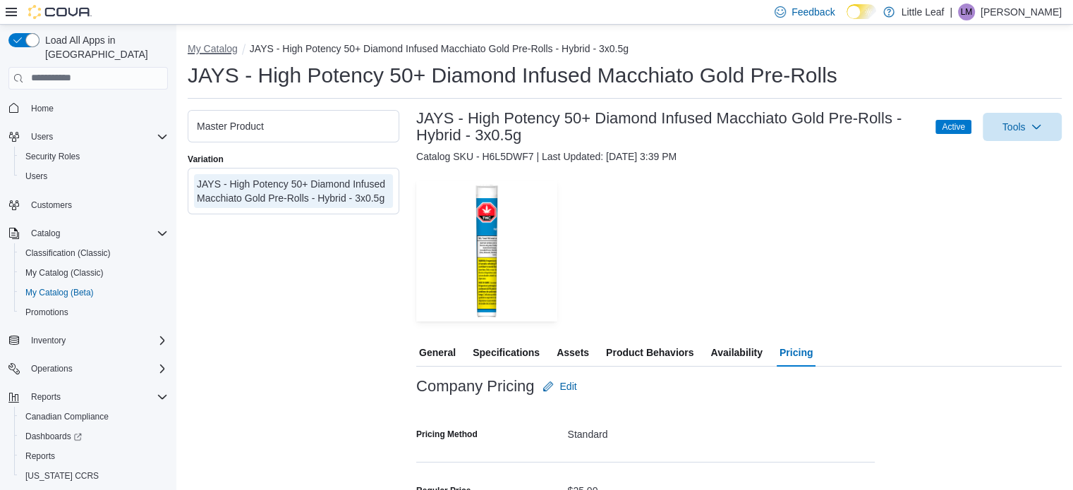
click at [200, 47] on button "My Catalog" at bounding box center [213, 48] width 50 height 11
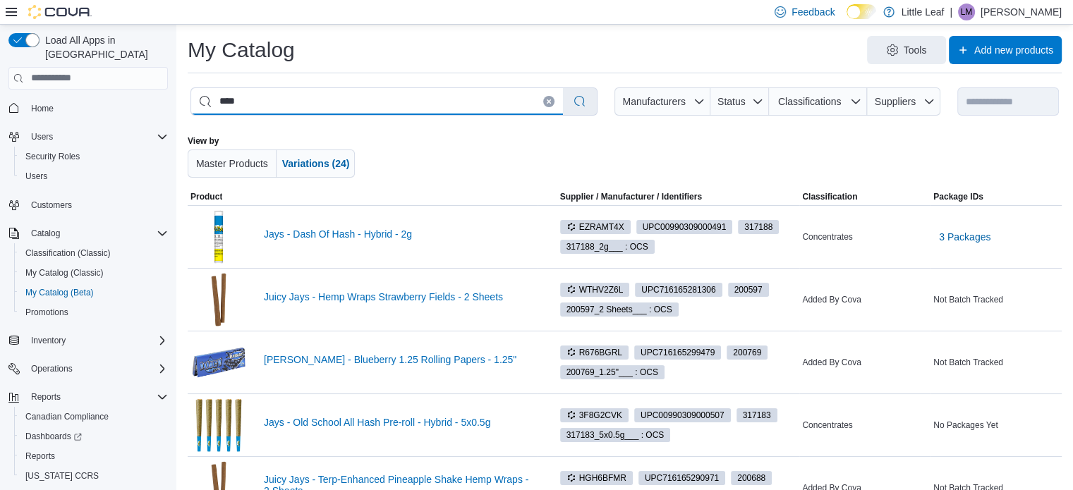
drag, startPoint x: 251, startPoint y: 99, endPoint x: 219, endPoint y: 111, distance: 34.3
click at [219, 111] on input "****" at bounding box center [377, 101] width 372 height 27
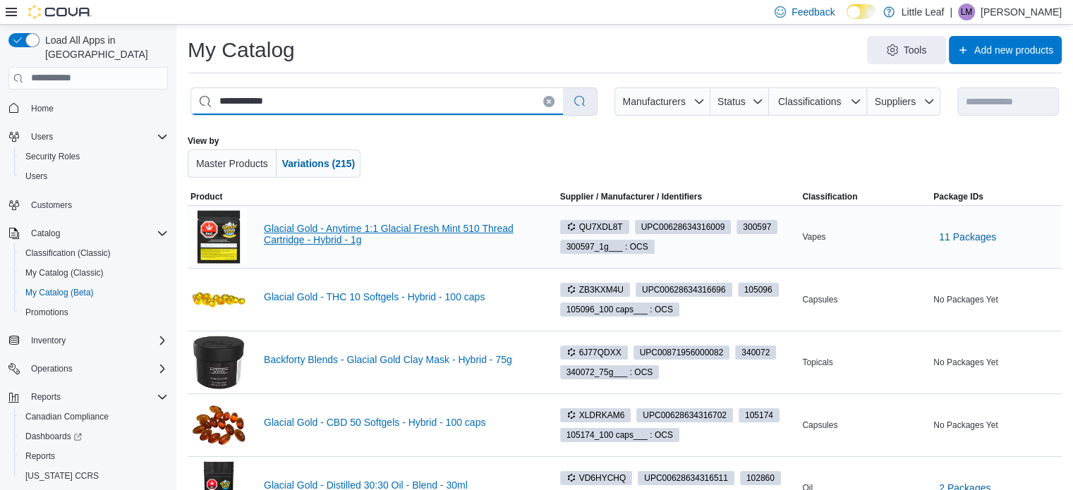
type input "**********"
click at [307, 232] on link "Glacial Gold - Anytime 1:1 Glacial Fresh Mint 510 Thread Cartridge - Hybrid - 1g" at bounding box center [399, 234] width 271 height 23
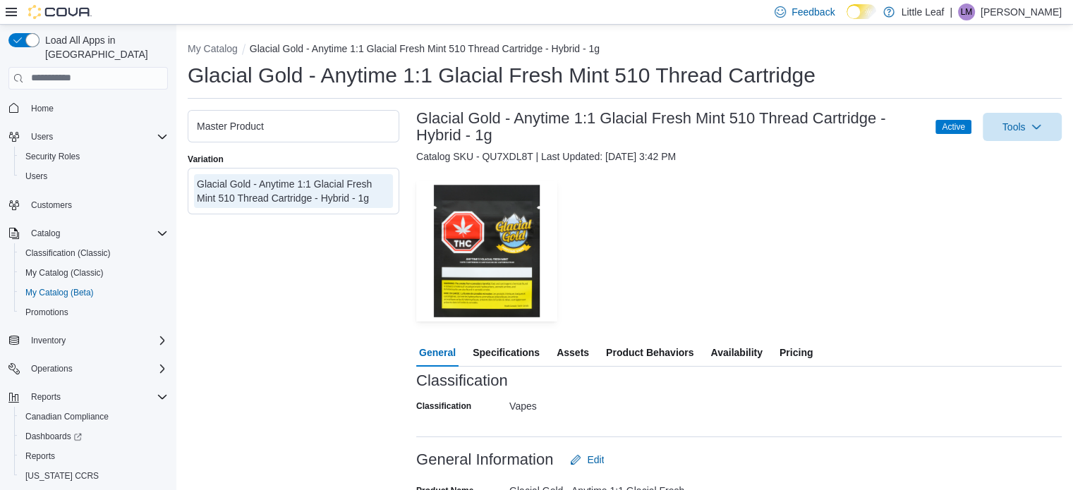
click at [784, 353] on span "Pricing" at bounding box center [795, 353] width 33 height 28
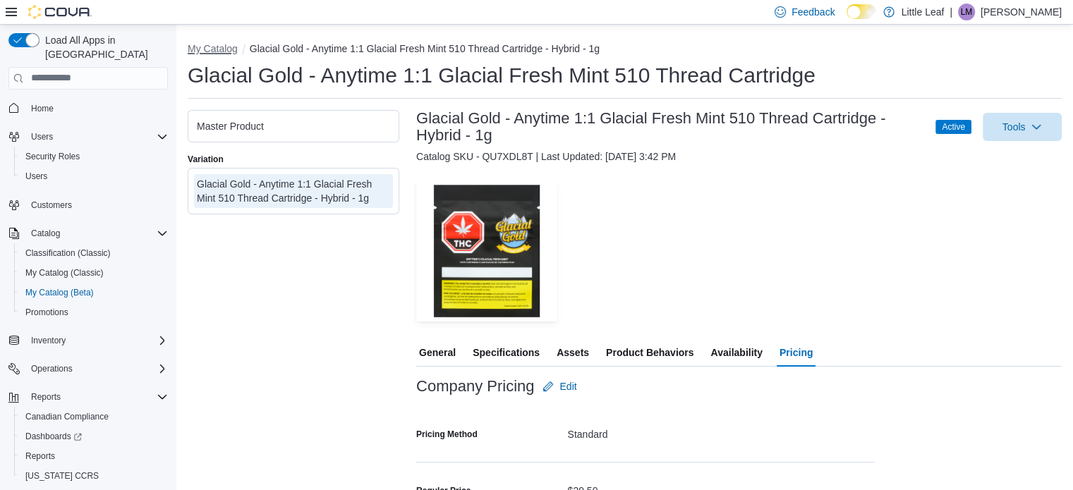
click at [220, 47] on button "My Catalog" at bounding box center [213, 48] width 50 height 11
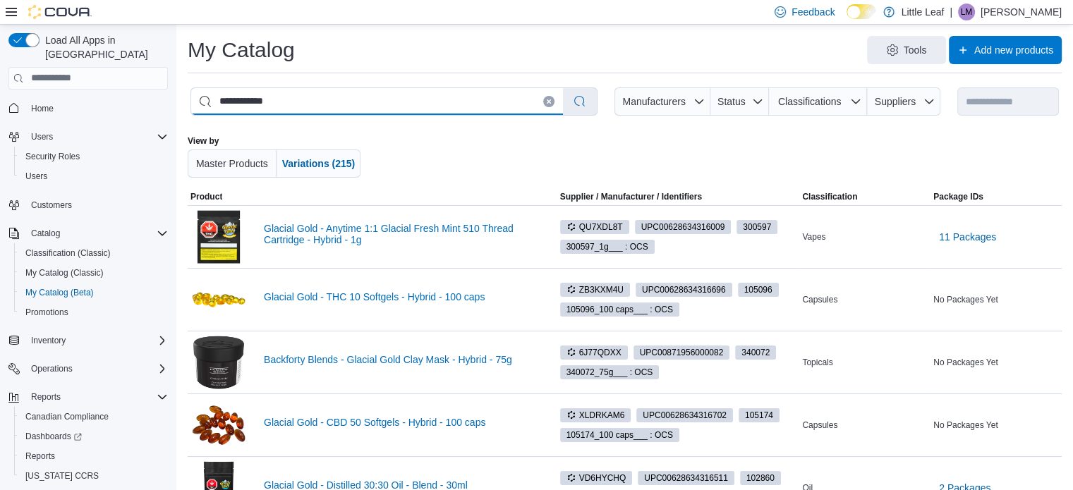
drag, startPoint x: 281, startPoint y: 104, endPoint x: 192, endPoint y: 125, distance: 91.3
click at [192, 125] on div "**********" at bounding box center [625, 137] width 874 height 104
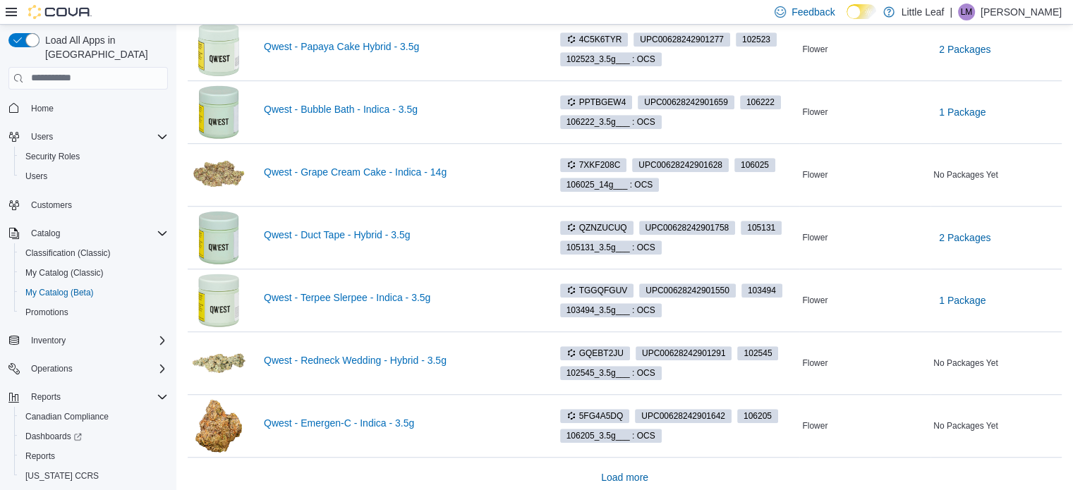
scroll to position [1013, 0]
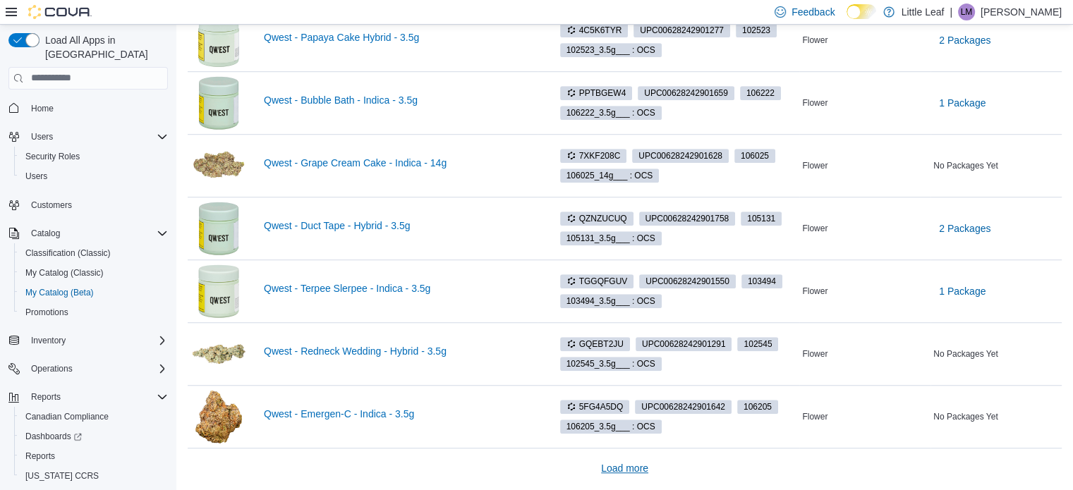
type input "*****"
drag, startPoint x: 627, startPoint y: 468, endPoint x: 621, endPoint y: 456, distance: 12.6
click at [627, 468] on span "Load more" at bounding box center [624, 468] width 47 height 14
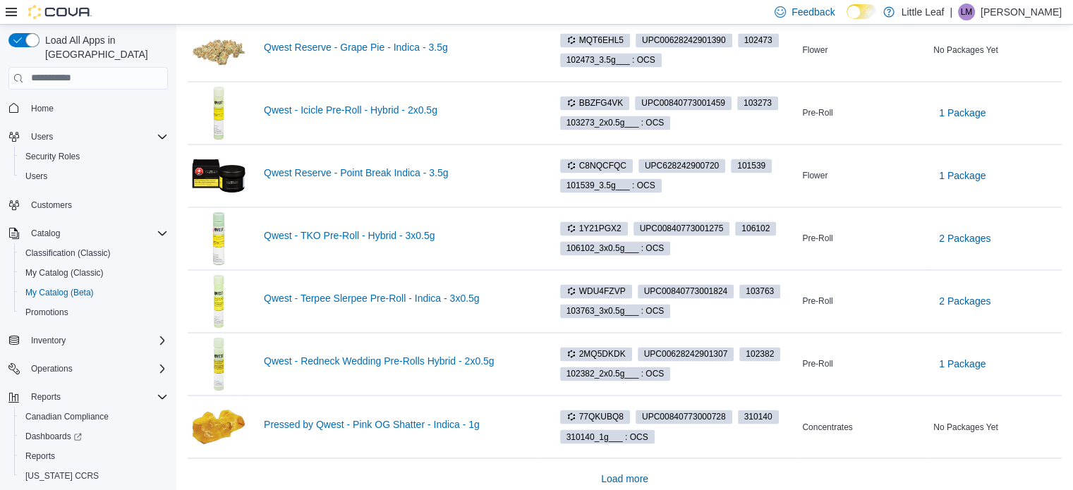
scroll to position [2265, 0]
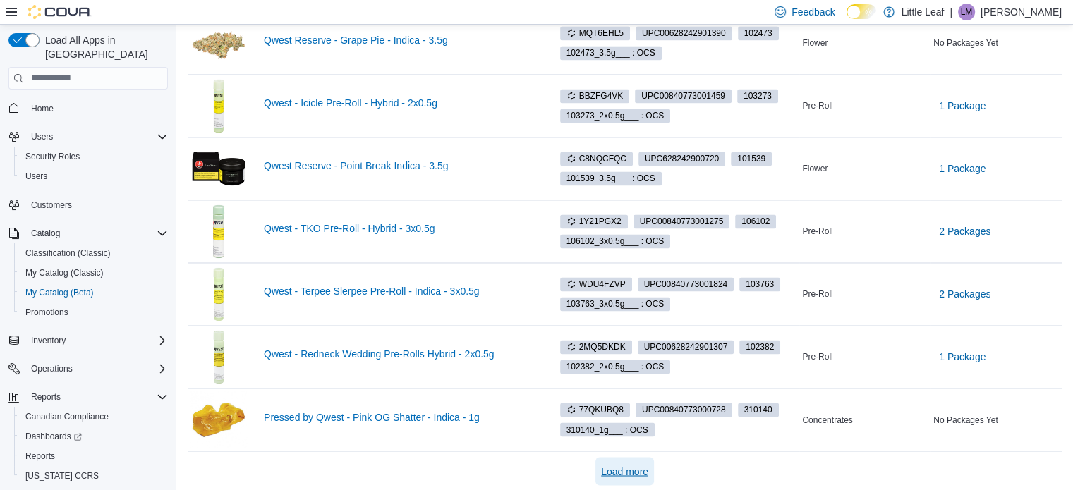
click at [635, 464] on span "Load more" at bounding box center [624, 471] width 47 height 14
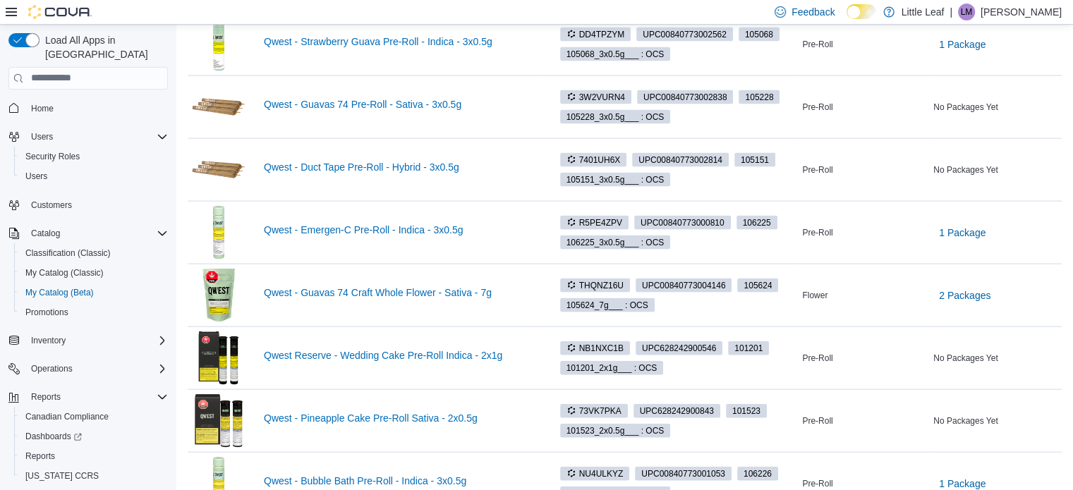
scroll to position [3041, 0]
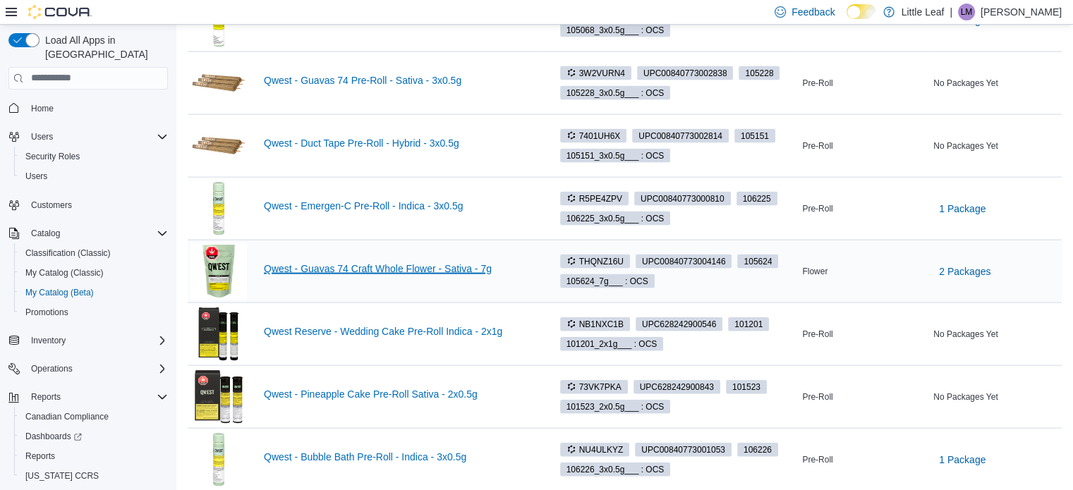
click at [404, 263] on link "Qwest - Guavas 74 Craft Whole Flower - Sativa - 7g" at bounding box center [399, 268] width 271 height 11
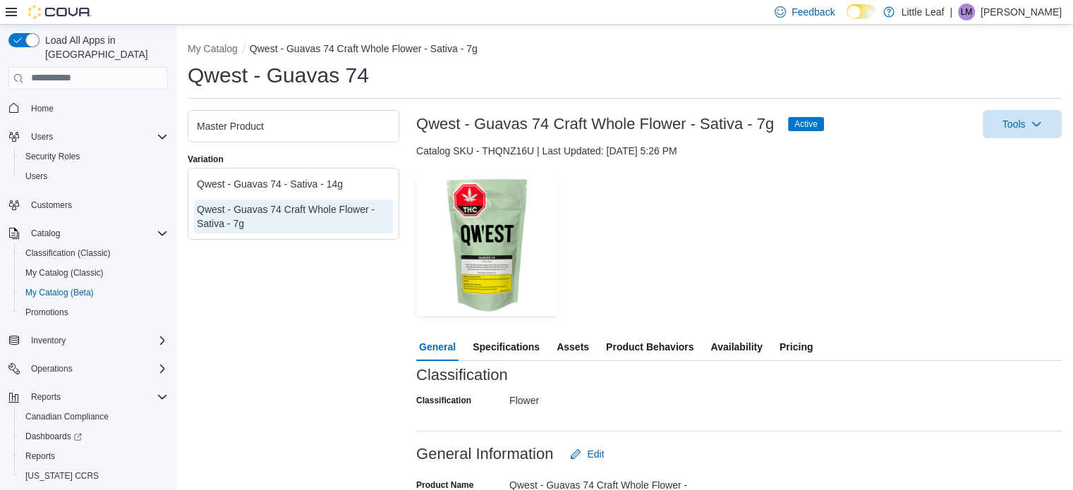
click at [789, 343] on span "Pricing" at bounding box center [795, 347] width 33 height 28
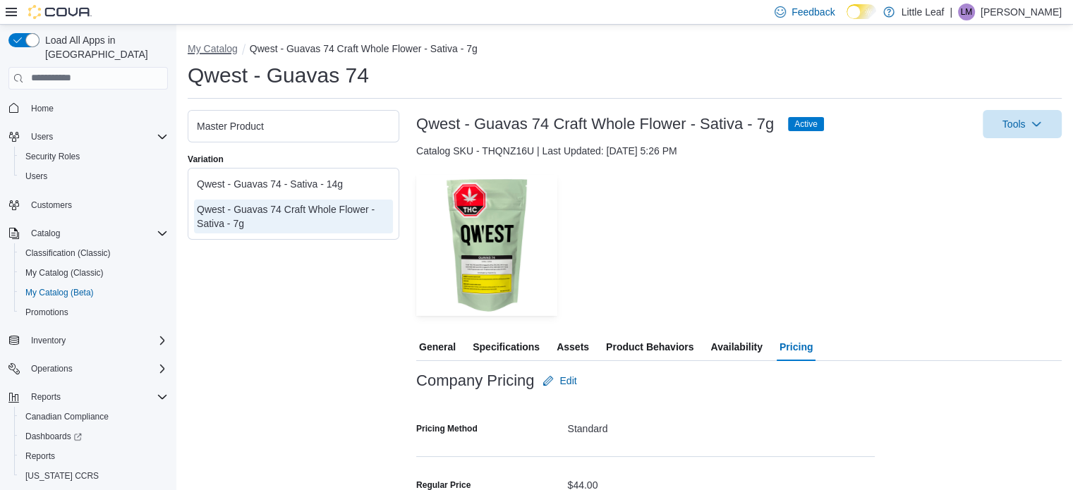
click at [209, 50] on button "My Catalog" at bounding box center [213, 48] width 50 height 11
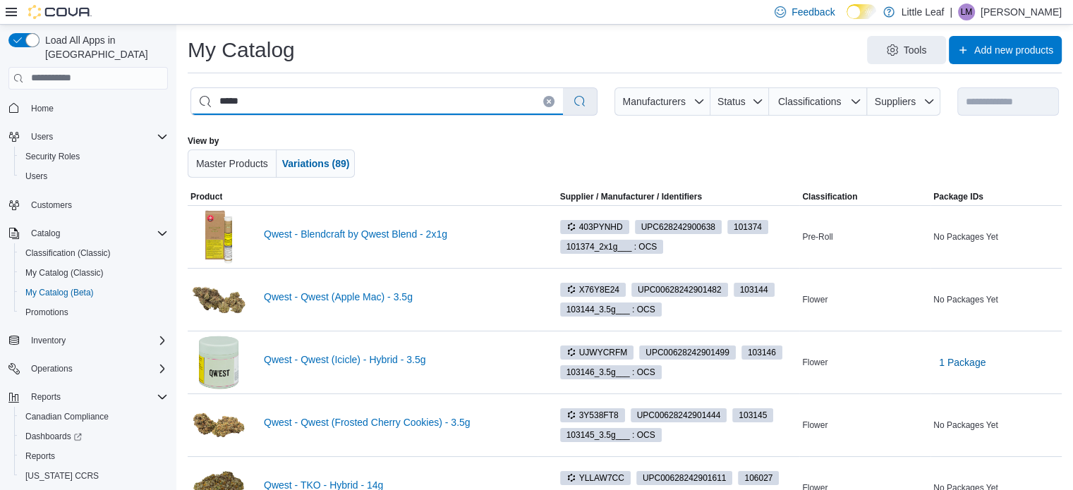
drag, startPoint x: 251, startPoint y: 103, endPoint x: 214, endPoint y: 118, distance: 40.2
click at [214, 118] on div "**********" at bounding box center [625, 137] width 874 height 104
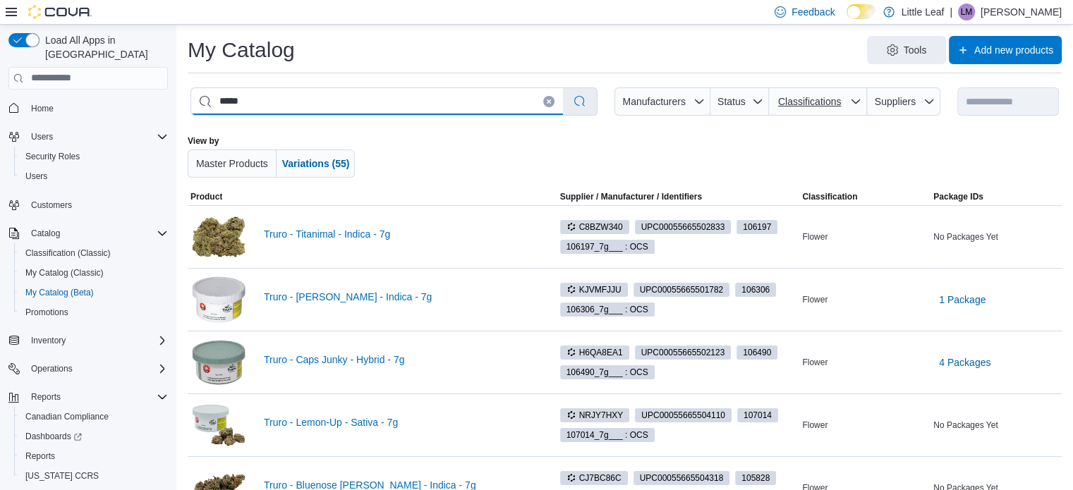
type input "*****"
click at [818, 106] on span "Classifications" at bounding box center [809, 101] width 63 height 11
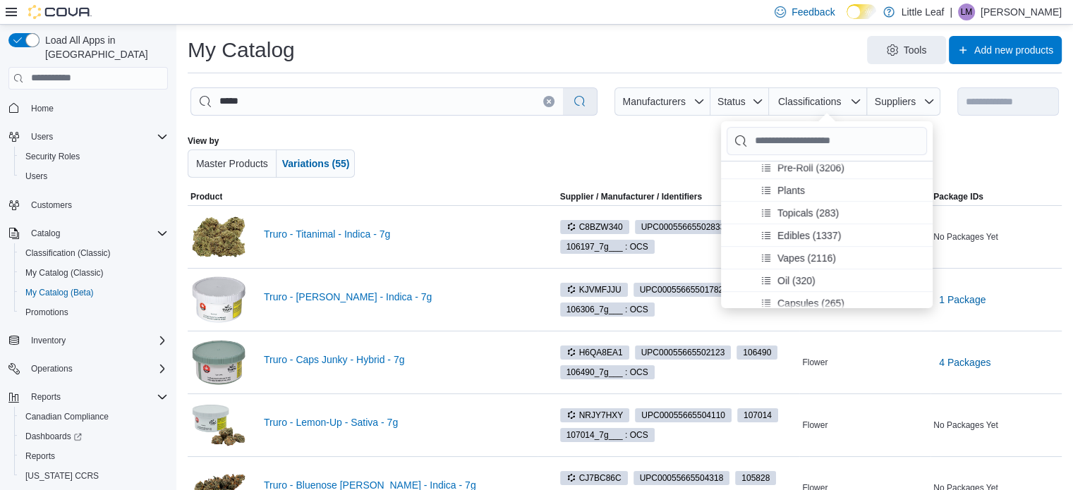
scroll to position [141, 0]
click at [810, 165] on span "Pre-Roll (3206)" at bounding box center [810, 166] width 67 height 14
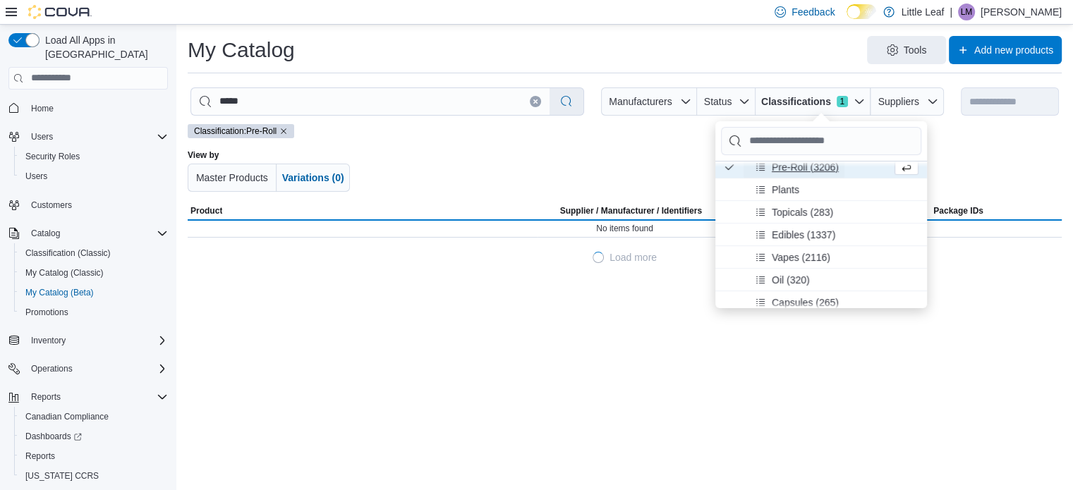
scroll to position [135, 0]
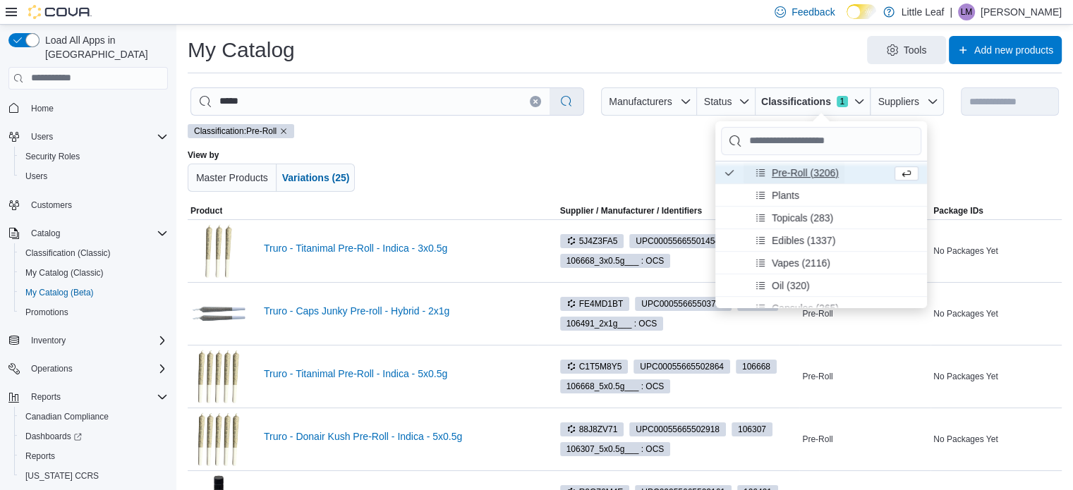
click at [808, 171] on span "Pre-Roll (3206)" at bounding box center [805, 172] width 67 height 14
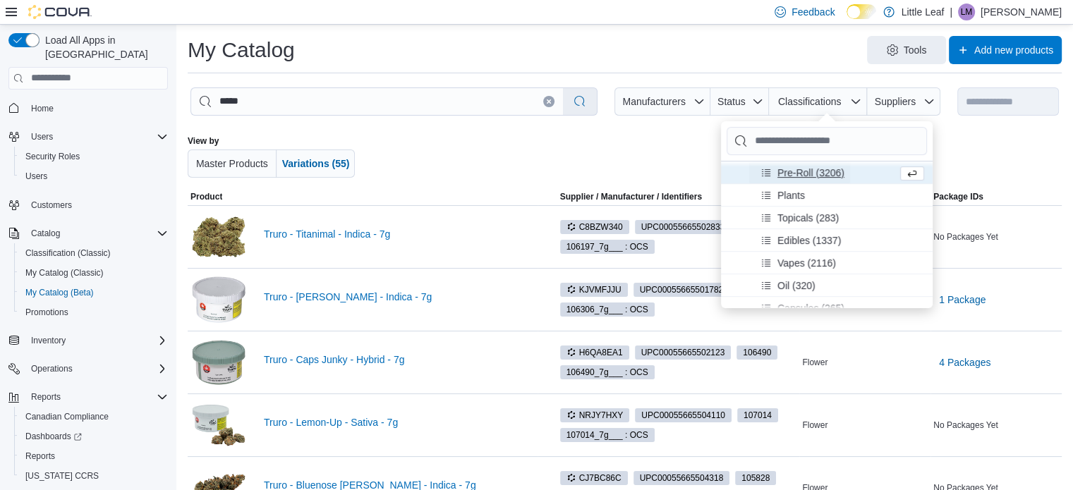
click at [802, 167] on span "Pre-Roll (3206)" at bounding box center [810, 172] width 67 height 14
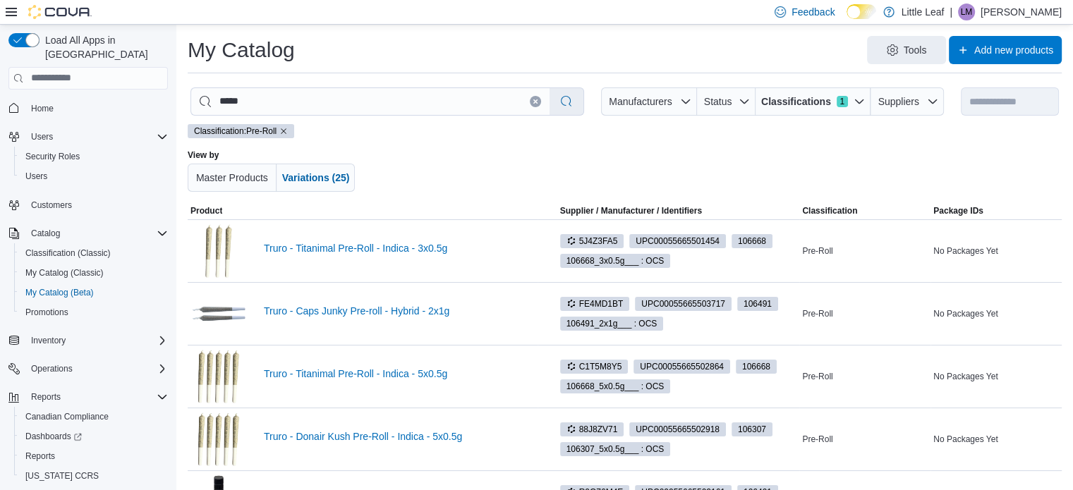
click at [635, 144] on div "Classification: Pre-Roll View by Master Products Variations (25)" at bounding box center [625, 163] width 874 height 79
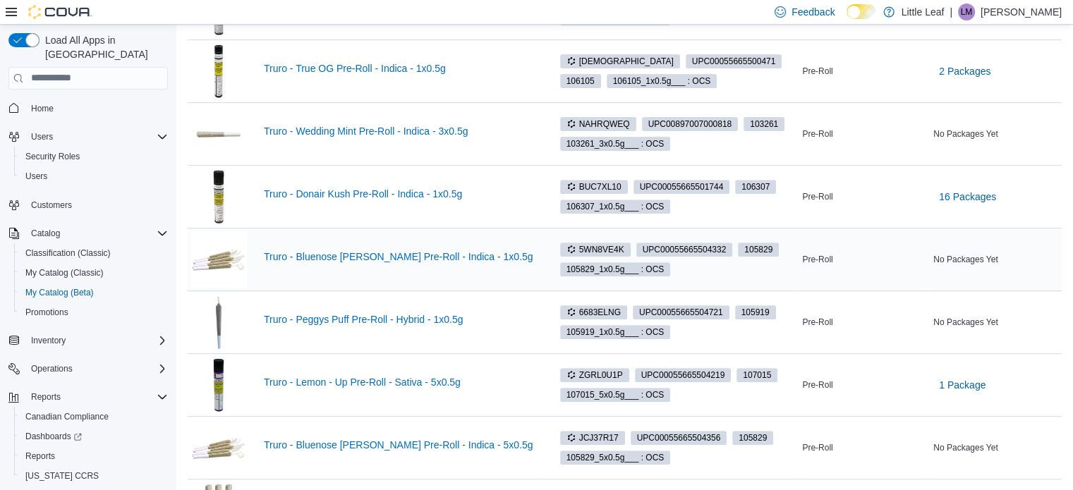
scroll to position [564, 0]
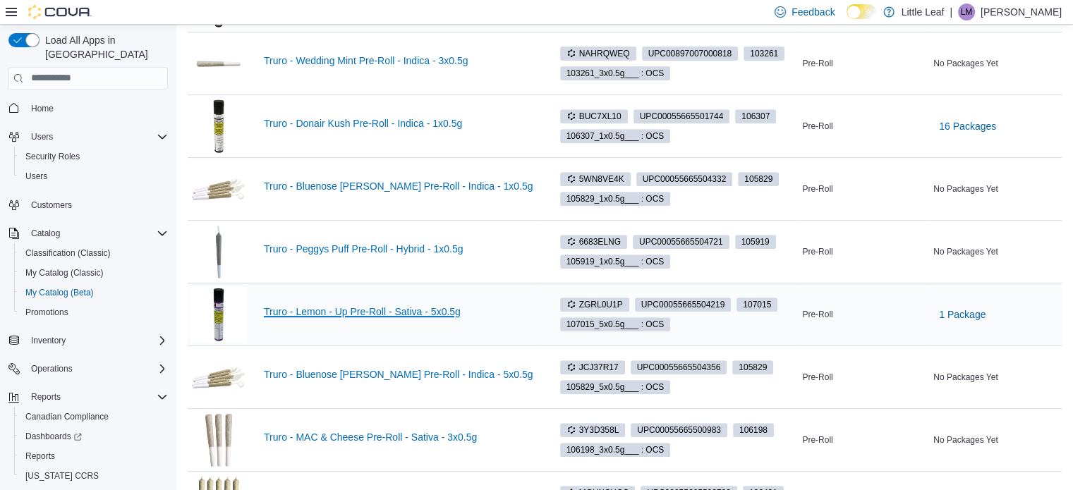
click at [428, 310] on link "Truro - Lemon - Up Pre-Roll - Sativa - 5x0.5g" at bounding box center [399, 311] width 271 height 11
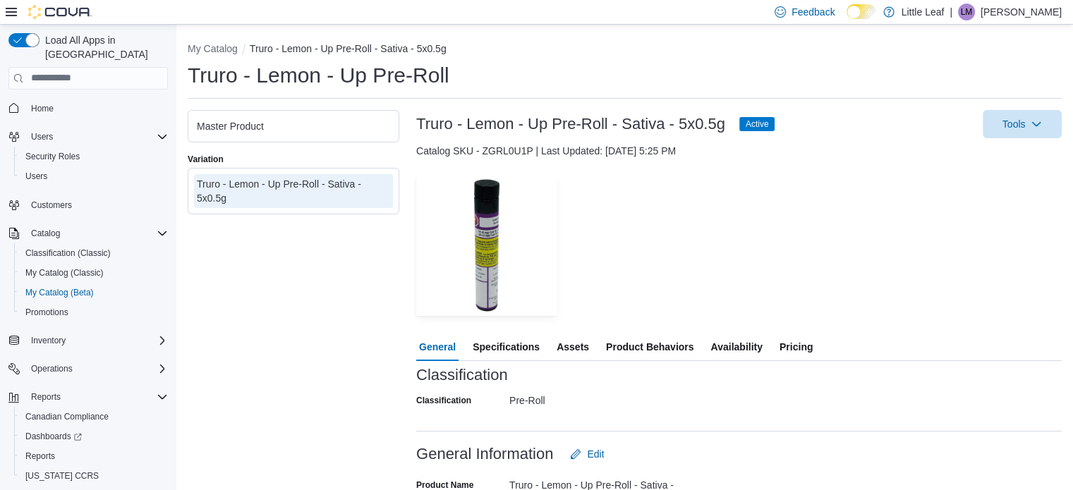
click at [790, 345] on span "Pricing" at bounding box center [795, 347] width 33 height 28
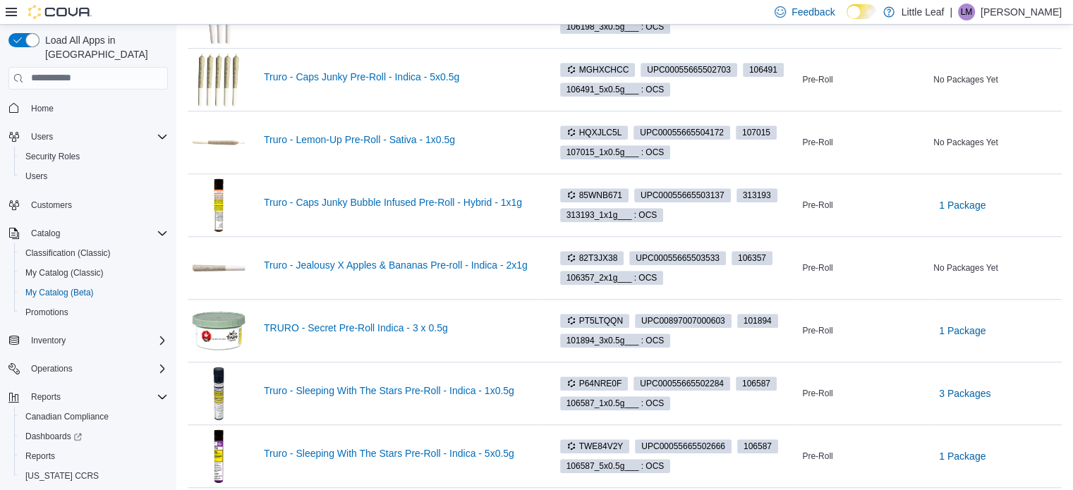
scroll to position [1027, 0]
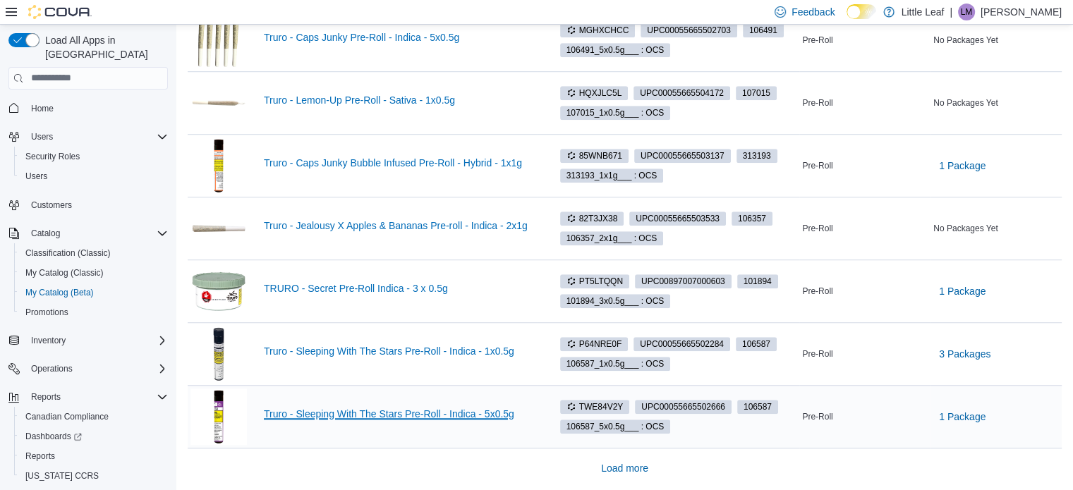
click at [463, 414] on link "Truro - Sleeping With The Stars Pre-Roll - Indica - 5x0.5g" at bounding box center [399, 413] width 271 height 11
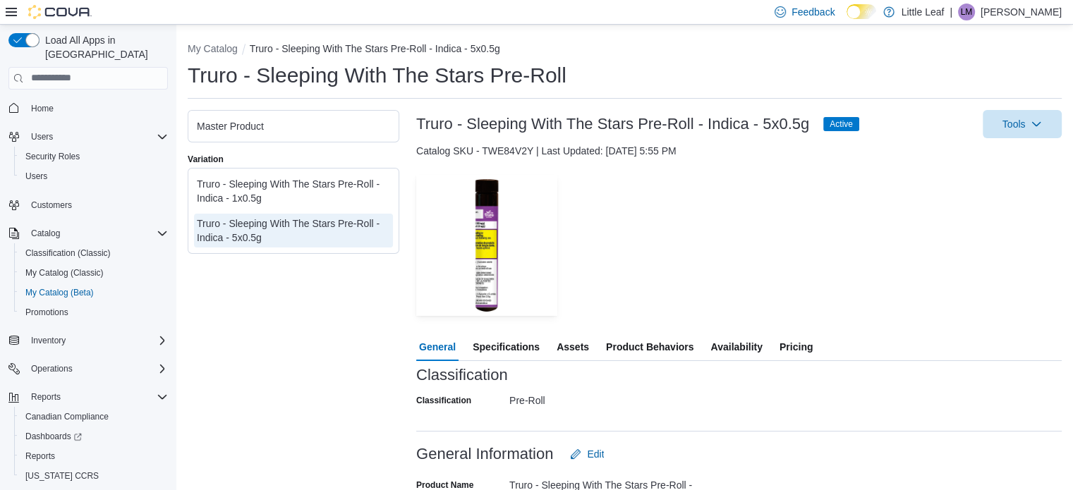
click at [791, 346] on span "Pricing" at bounding box center [795, 347] width 33 height 28
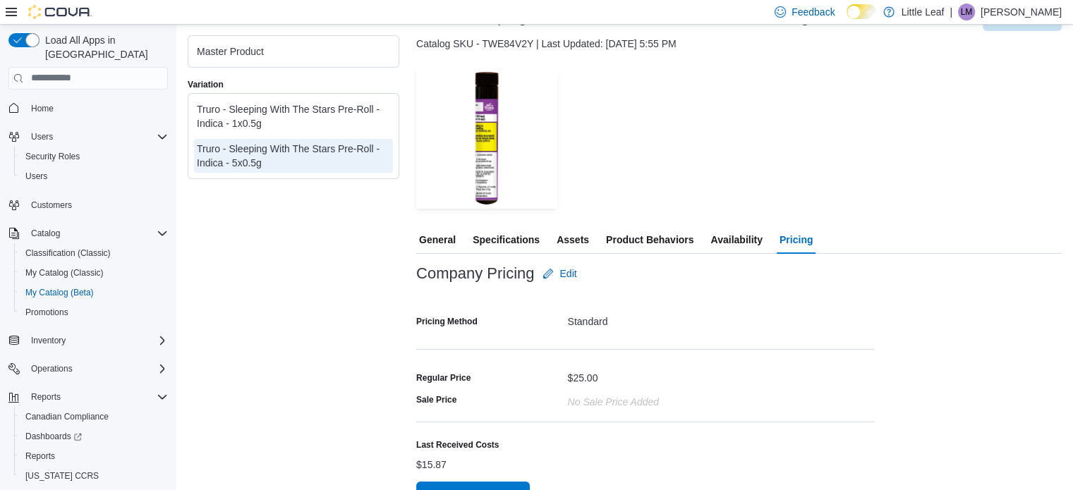
scroll to position [138, 0]
